Goal: Task Accomplishment & Management: Use online tool/utility

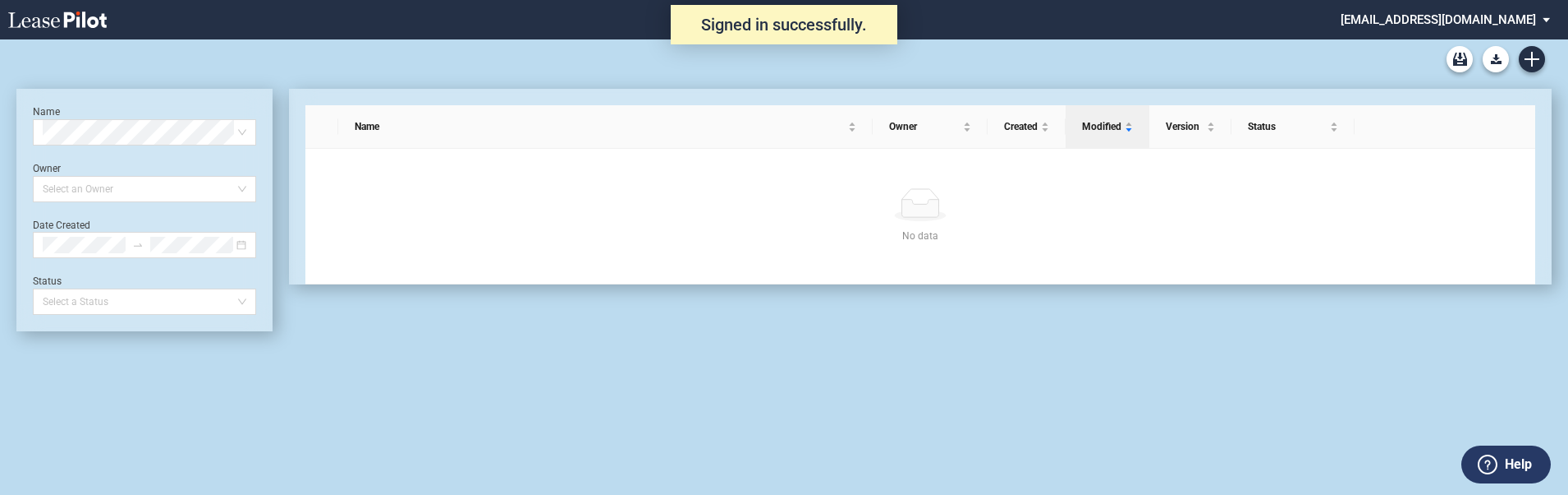
click at [538, 370] on div "Long Retail Lease Main Lease Blank Form Long Retail Lease [PERSON_NAME] Row Bla…" at bounding box center [784, 266] width 1568 height 455
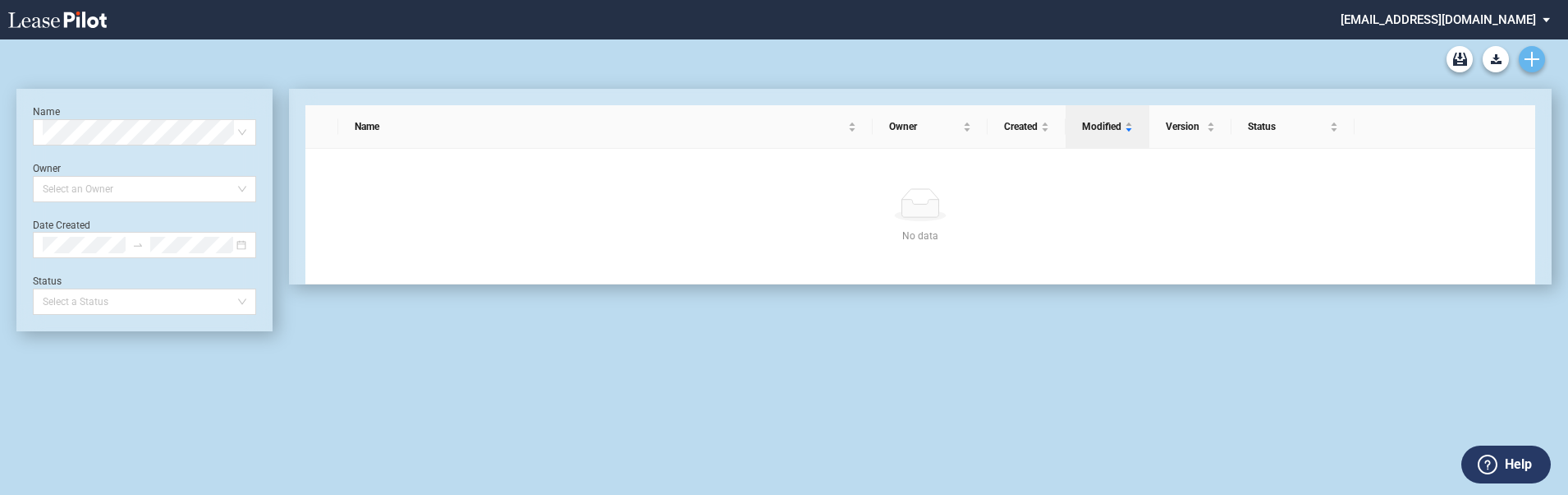
click at [1529, 58] on use "Create new document" at bounding box center [1532, 59] width 15 height 15
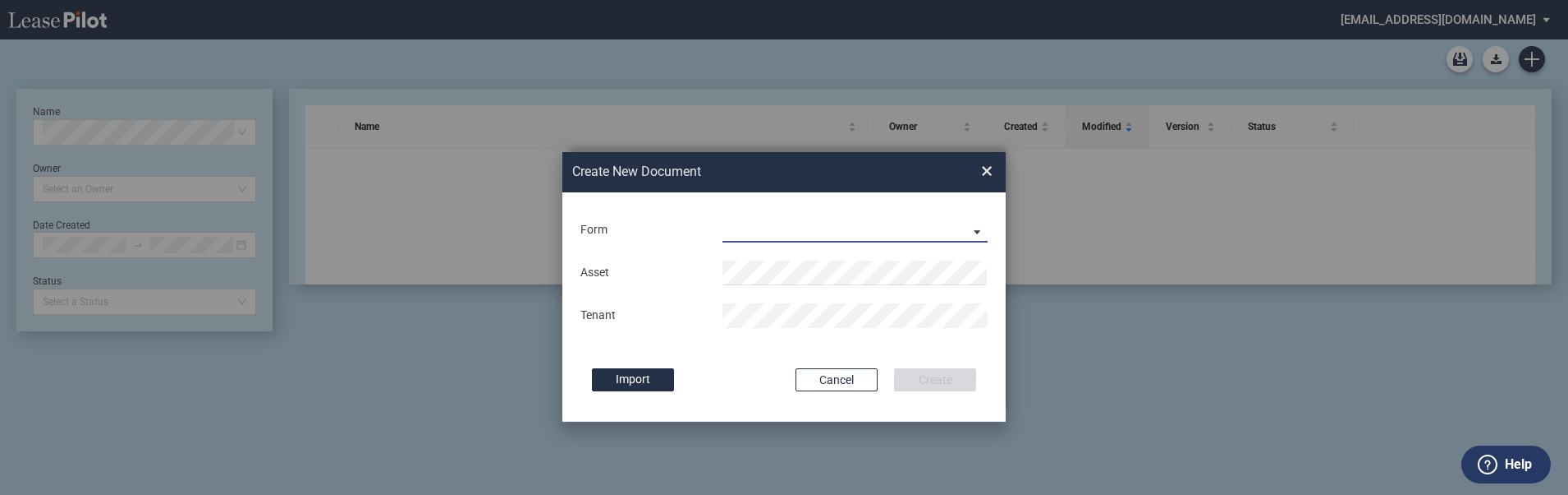
click at [878, 221] on md-select "Long Retail Lease Long Retail Lease Santana Row Long Retail Lease Hoboken Long …" at bounding box center [855, 230] width 265 height 25
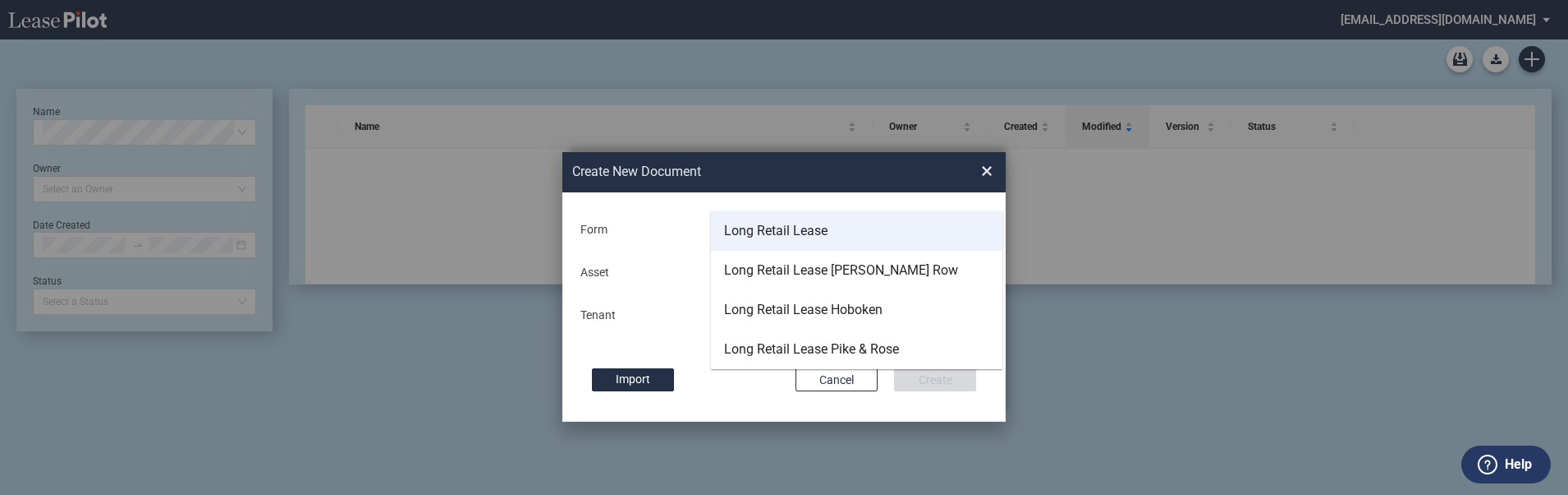
click at [847, 237] on md-option "Long Retail Lease" at bounding box center [857, 231] width 291 height 39
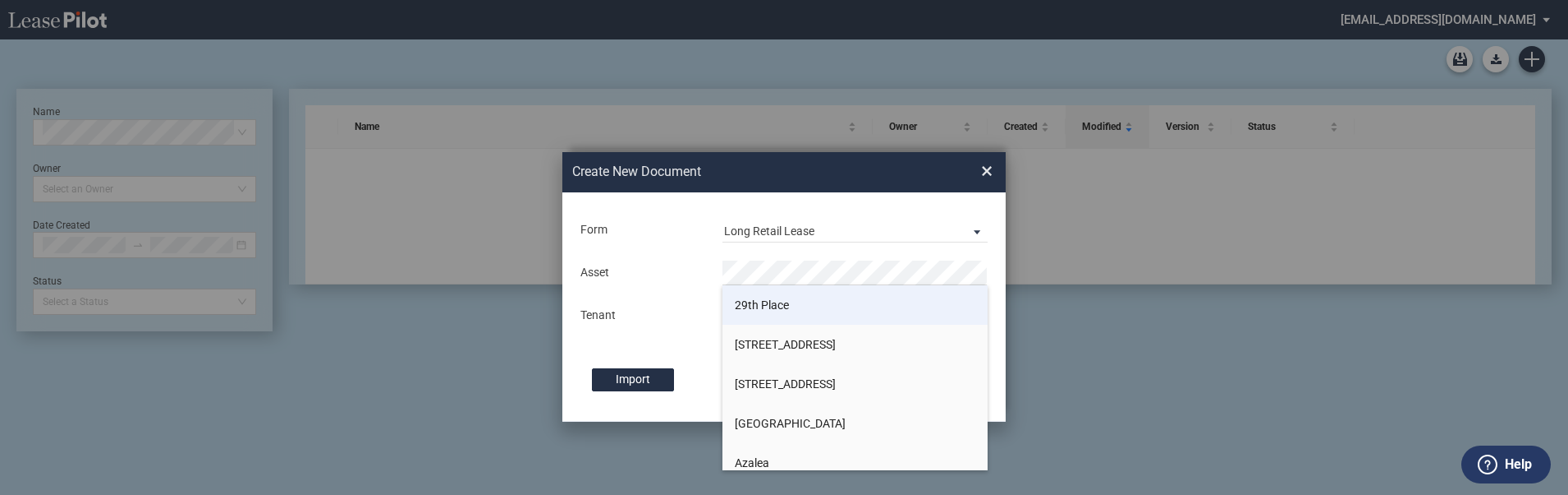
click at [810, 304] on li "29th Place" at bounding box center [855, 304] width 265 height 39
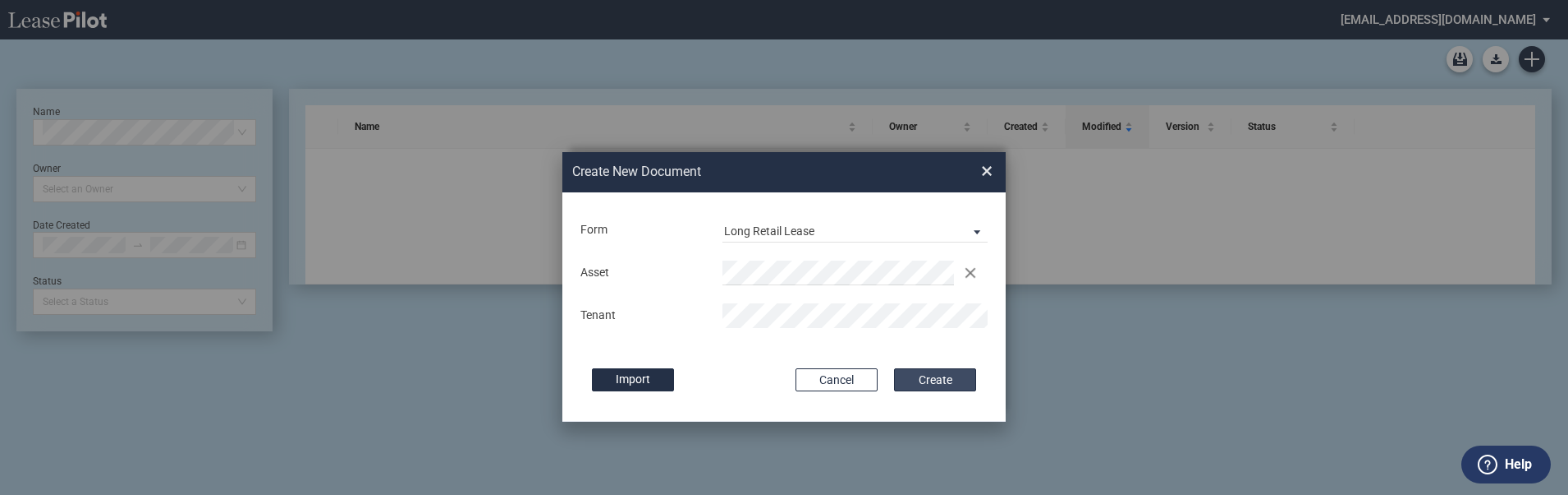
click at [945, 375] on button "Create" at bounding box center [935, 379] width 82 height 23
